Goal: Information Seeking & Learning: Learn about a topic

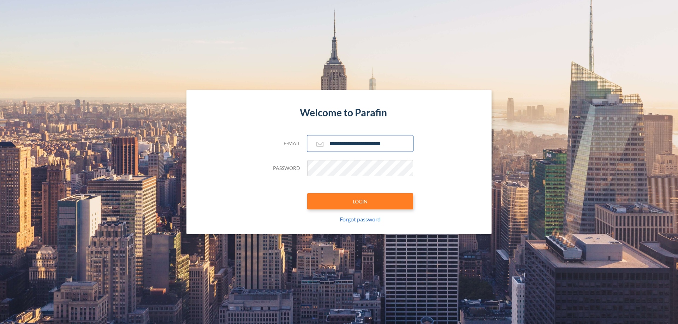
type input "**********"
click at [360, 201] on button "LOGIN" at bounding box center [360, 201] width 106 height 16
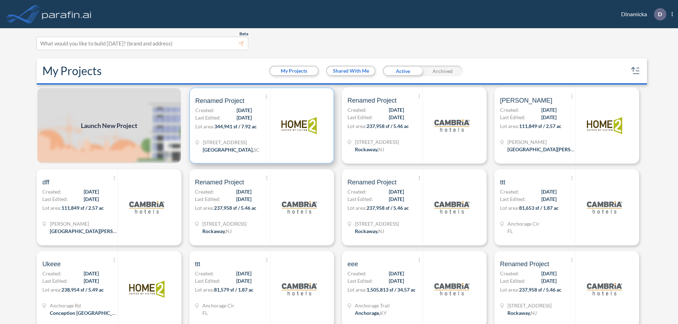
scroll to position [2, 0]
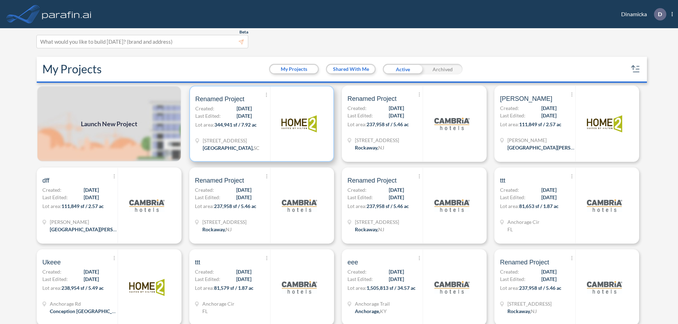
click at [260, 124] on p "Lot area: 344,941 sf / 7.92 ac" at bounding box center [232, 126] width 75 height 10
